Goal: Task Accomplishment & Management: Complete application form

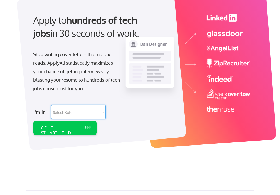
select select ""tech_finance_biz_ops_cos""
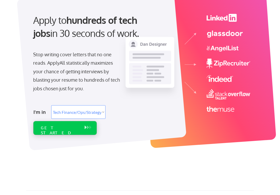
click at [77, 125] on div "GET STARTED" at bounding box center [60, 130] width 38 height 10
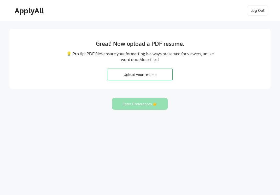
click at [155, 74] on input "file" at bounding box center [139, 74] width 65 height 11
type input "C:\fakepath\CVAndreasLanz [DATE] Tele2.docx"
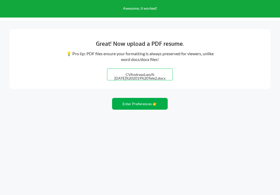
click at [144, 104] on button "Enter Preferences 👉" at bounding box center [140, 104] width 56 height 12
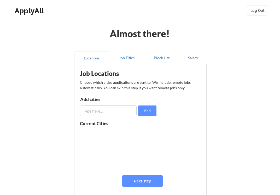
click at [111, 111] on input "input" at bounding box center [108, 110] width 57 height 10
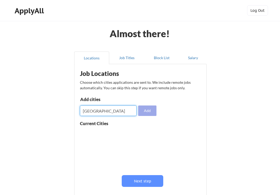
type input "stockholm"
click at [150, 111] on button "Add" at bounding box center [147, 110] width 18 height 10
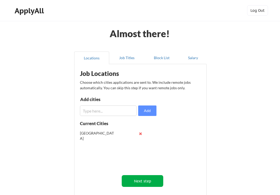
click at [153, 182] on button "Next step" at bounding box center [143, 181] width 42 height 12
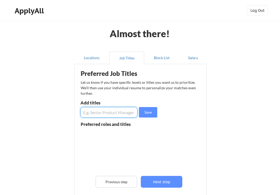
click at [90, 114] on input "input" at bounding box center [109, 112] width 57 height 10
type input "Partner Manager"
click at [142, 113] on button "Save" at bounding box center [148, 112] width 18 height 10
click at [101, 113] on input "input" at bounding box center [109, 112] width 57 height 10
type input "Acquisition Manager"
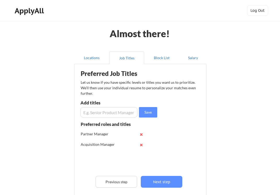
click at [89, 116] on input "input" at bounding box center [109, 112] width 57 height 10
type input "Business Development"
click at [92, 112] on input "input" at bounding box center [109, 112] width 57 height 10
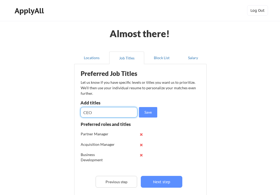
type input "CEO"
click at [90, 109] on input "input" at bounding box center [109, 112] width 57 height 10
type input "GM"
click at [146, 112] on button "Save" at bounding box center [148, 112] width 18 height 10
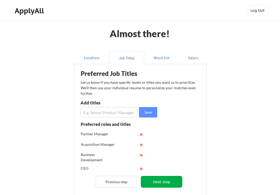
click at [165, 185] on button "Next step" at bounding box center [162, 182] width 42 height 12
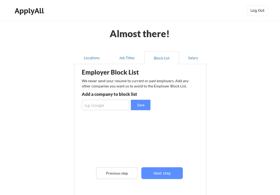
click at [109, 105] on input "input" at bounding box center [106, 105] width 48 height 10
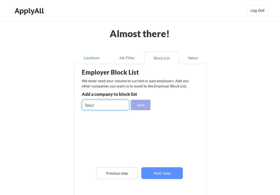
type input "Tele2"
click at [145, 105] on button "Save" at bounding box center [141, 105] width 20 height 10
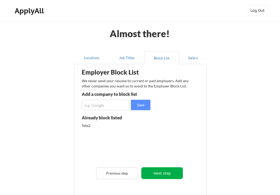
click at [173, 172] on button "Next step" at bounding box center [162, 173] width 42 height 12
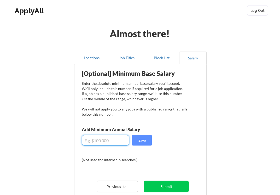
click at [110, 144] on input "input" at bounding box center [106, 140] width 48 height 10
type input "$0"
type input "$100,000"
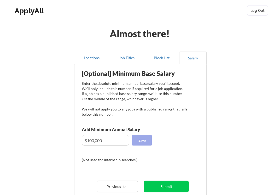
click at [141, 141] on button "Save" at bounding box center [142, 140] width 20 height 10
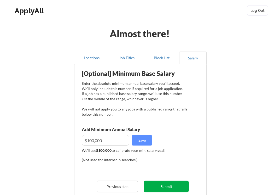
click at [174, 185] on button "Submit" at bounding box center [166, 186] width 45 height 12
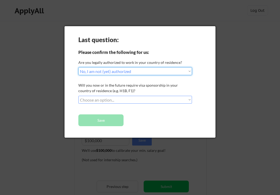
select select ""yes__i_am_an_other_permanent_resident""
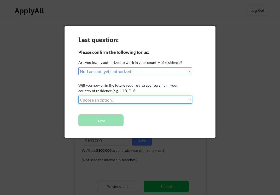
select select ""no__i_will_not_need_sponsorship""
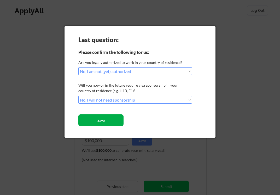
click at [114, 121] on button "Save" at bounding box center [100, 120] width 45 height 12
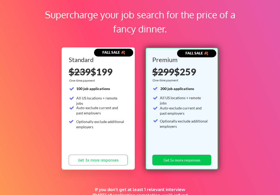
scroll to position [30, 0]
